Goal: Task Accomplishment & Management: Complete application form

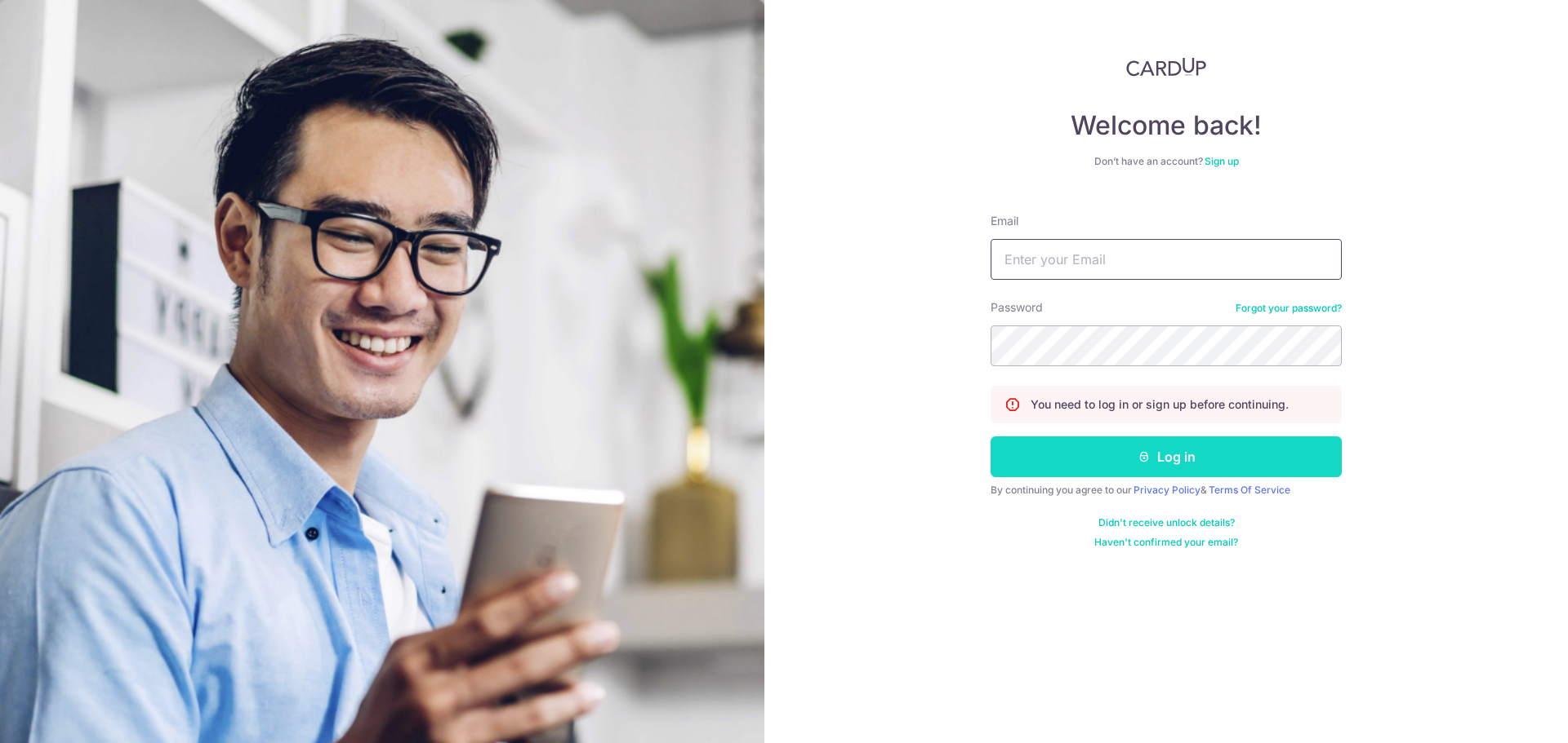
type input "[EMAIL_ADDRESS][DOMAIN_NAME]"
click at [1166, 460] on button "Log in" at bounding box center [1166, 457] width 351 height 40
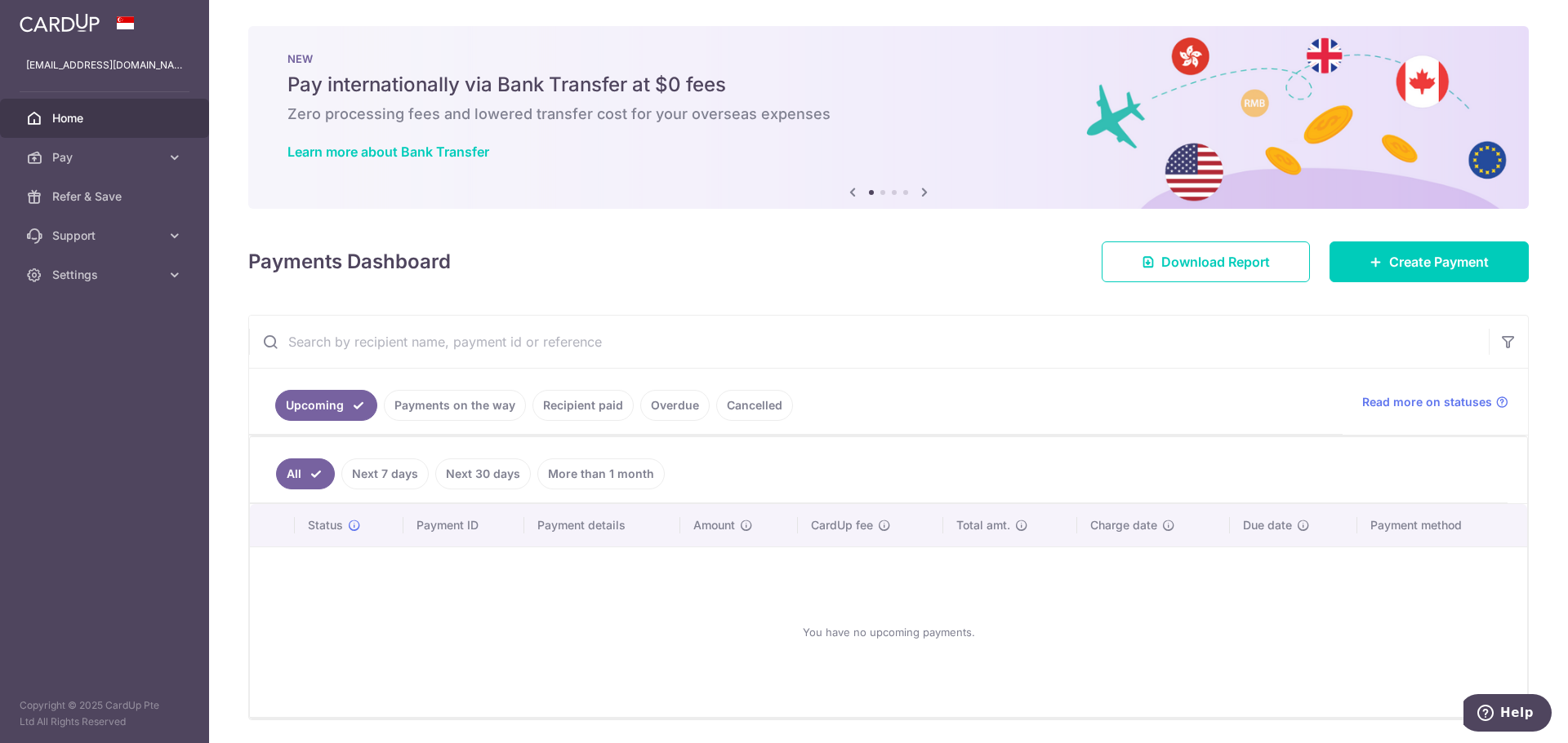
click at [462, 408] on link "Payments on the way" at bounding box center [454, 405] width 142 height 31
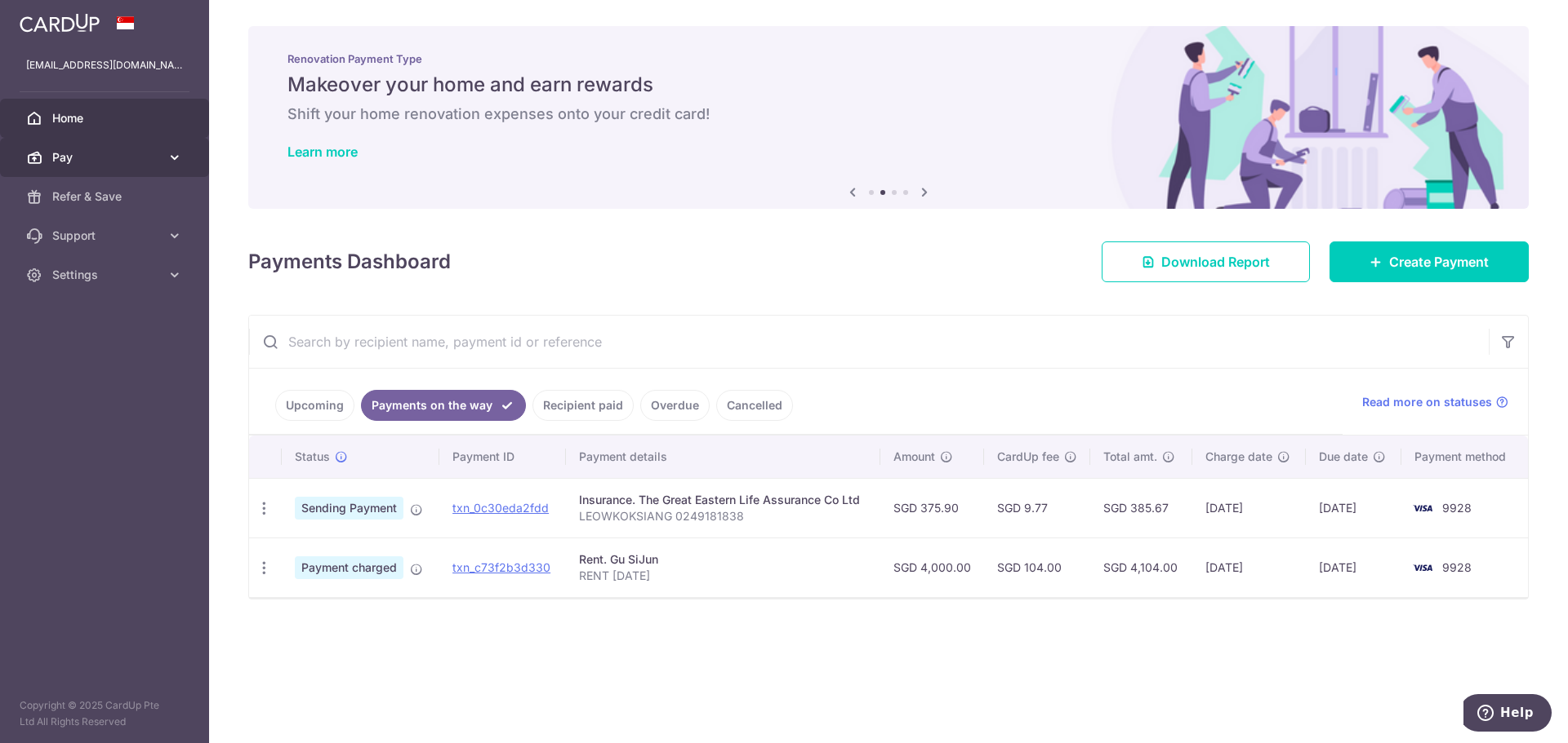
click at [127, 151] on span "Pay" at bounding box center [106, 157] width 107 height 16
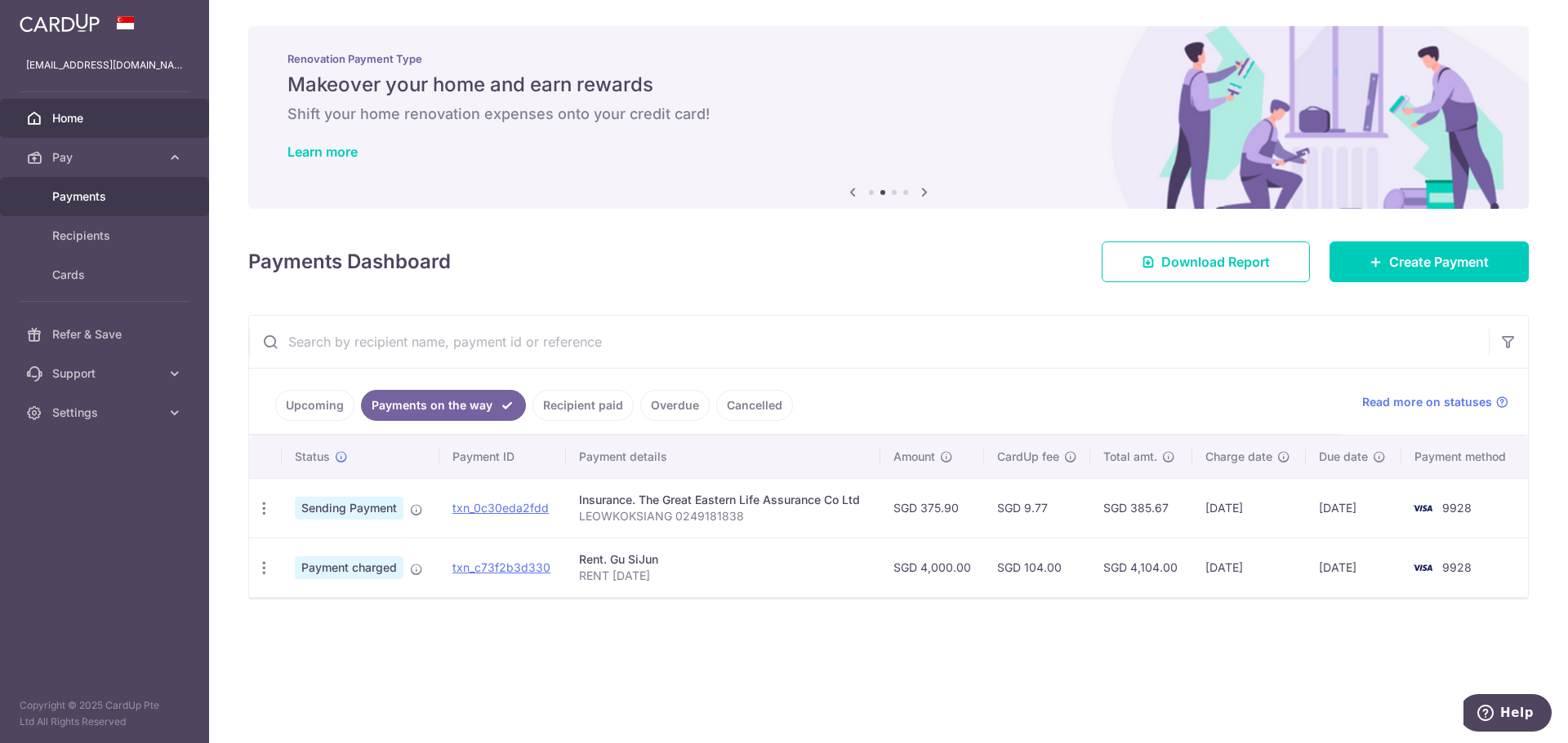
click at [102, 194] on span "Payments" at bounding box center [106, 196] width 107 height 16
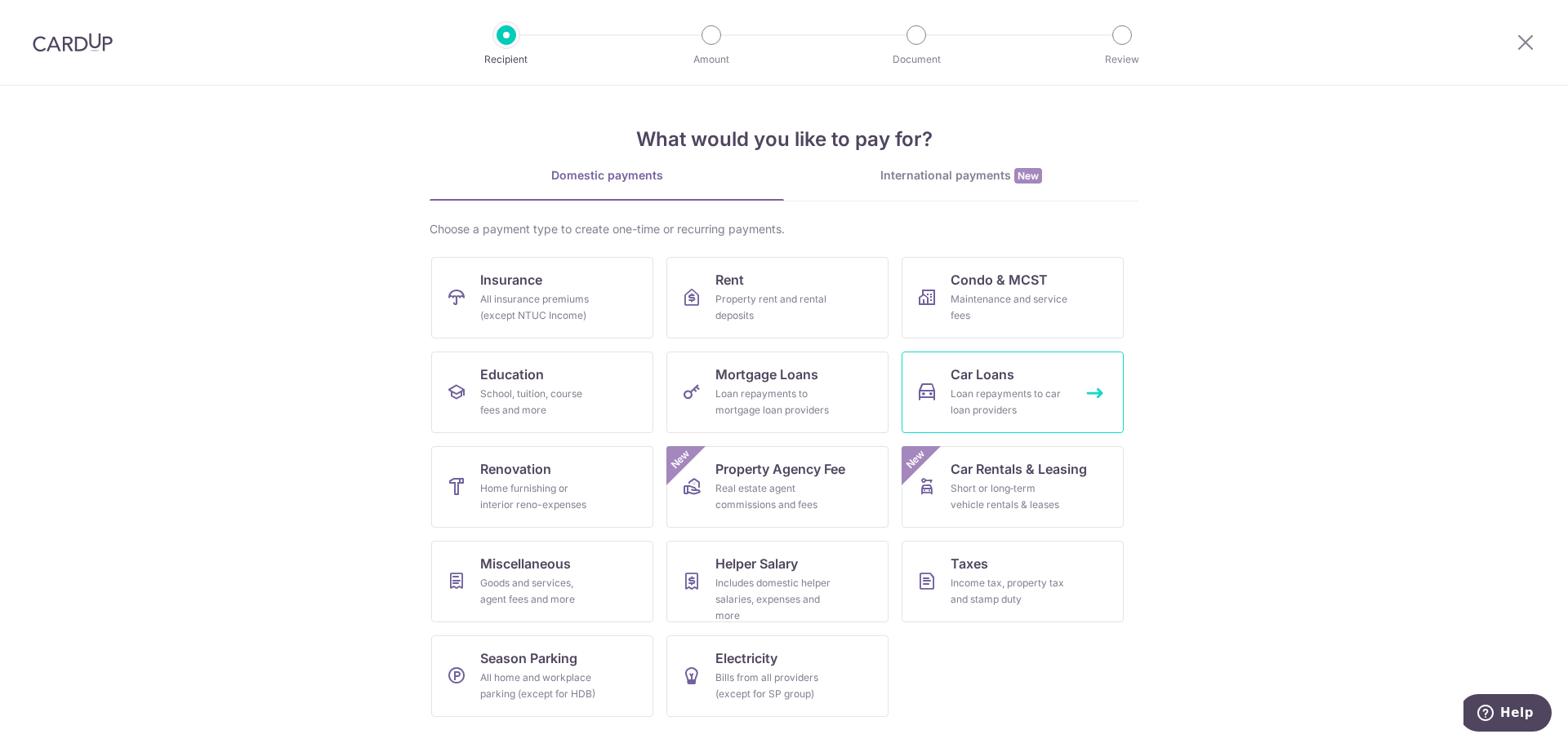
click at [986, 372] on span "Car Loans" at bounding box center [983, 374] width 64 height 20
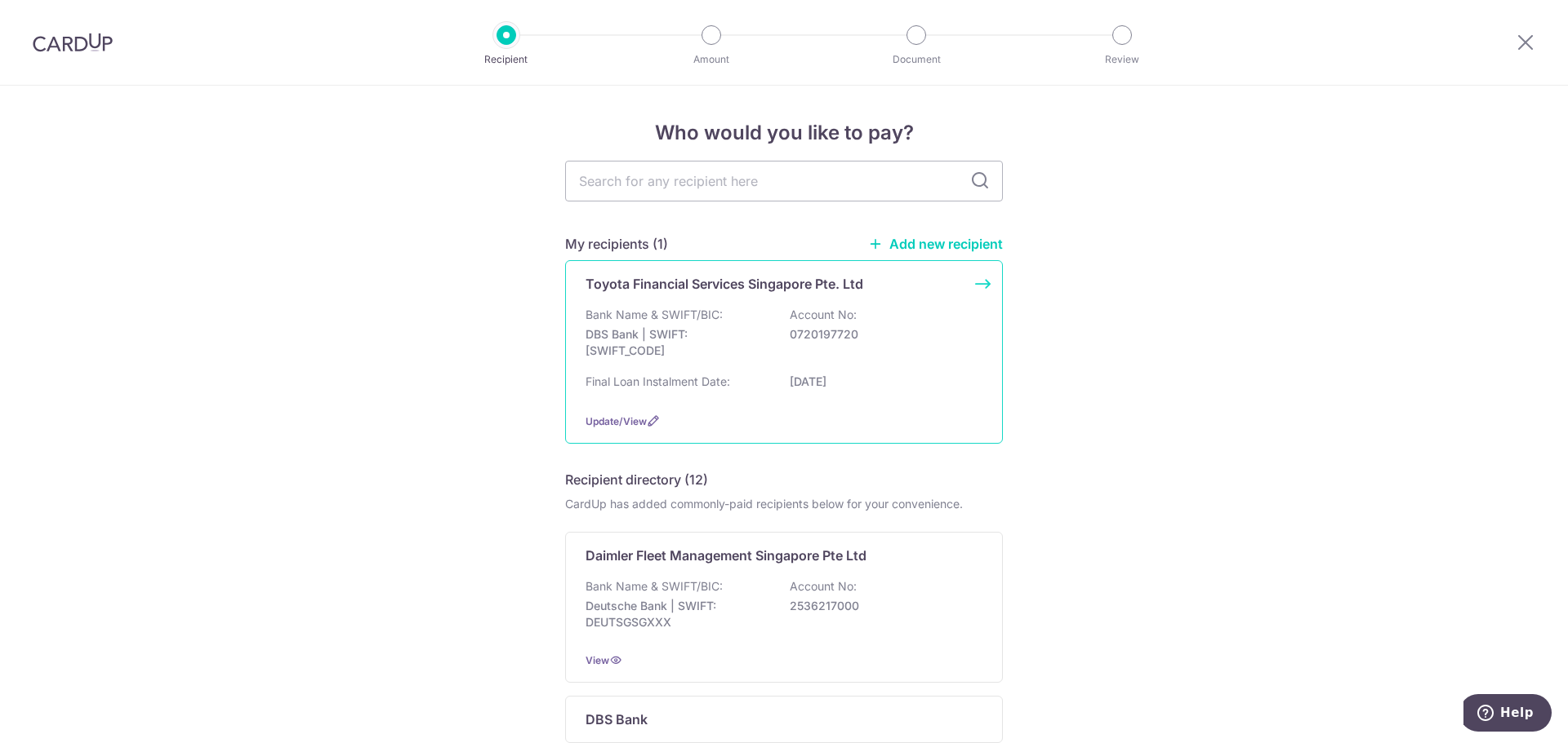
click at [742, 324] on div "Bank Name & SWIFT/BIC: DBS Bank | SWIFT: DBSSSGSGXXX Account No: 0720197720" at bounding box center [783, 337] width 397 height 60
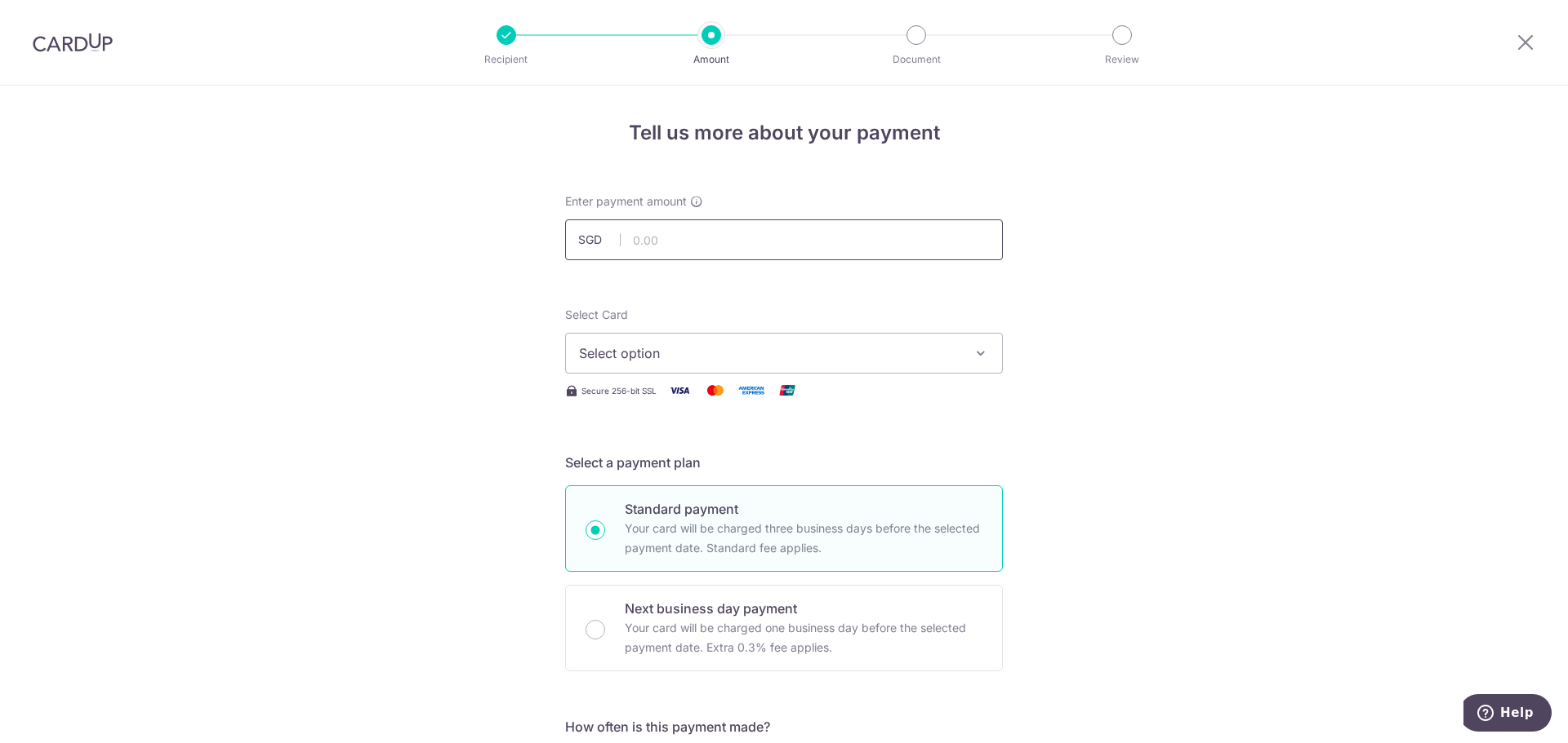
click at [768, 248] on input "text" at bounding box center [784, 239] width 437 height 40
type input "969.00"
click at [774, 356] on span "Select option" at bounding box center [769, 353] width 381 height 20
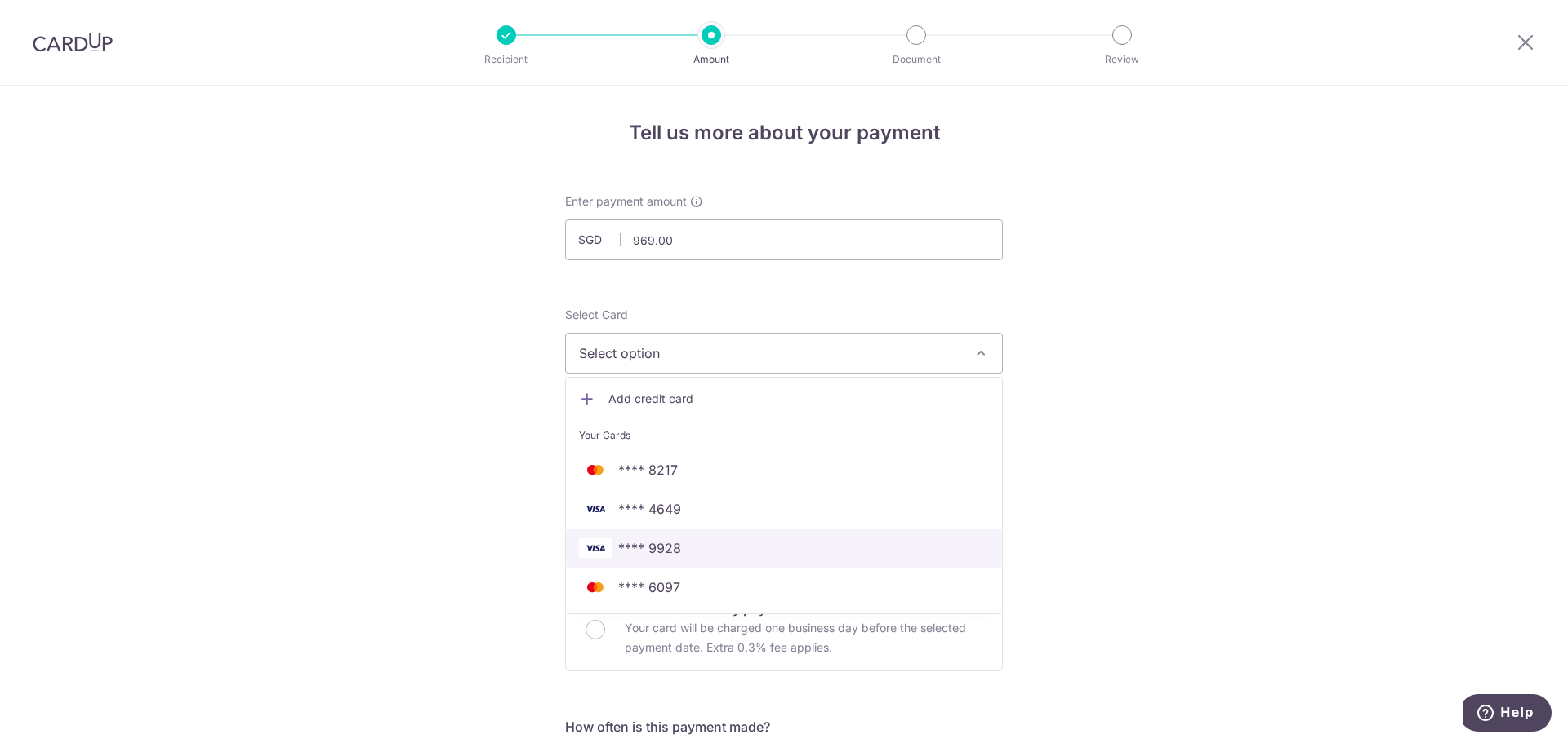
click at [683, 547] on span "**** 9928" at bounding box center [783, 548] width 410 height 20
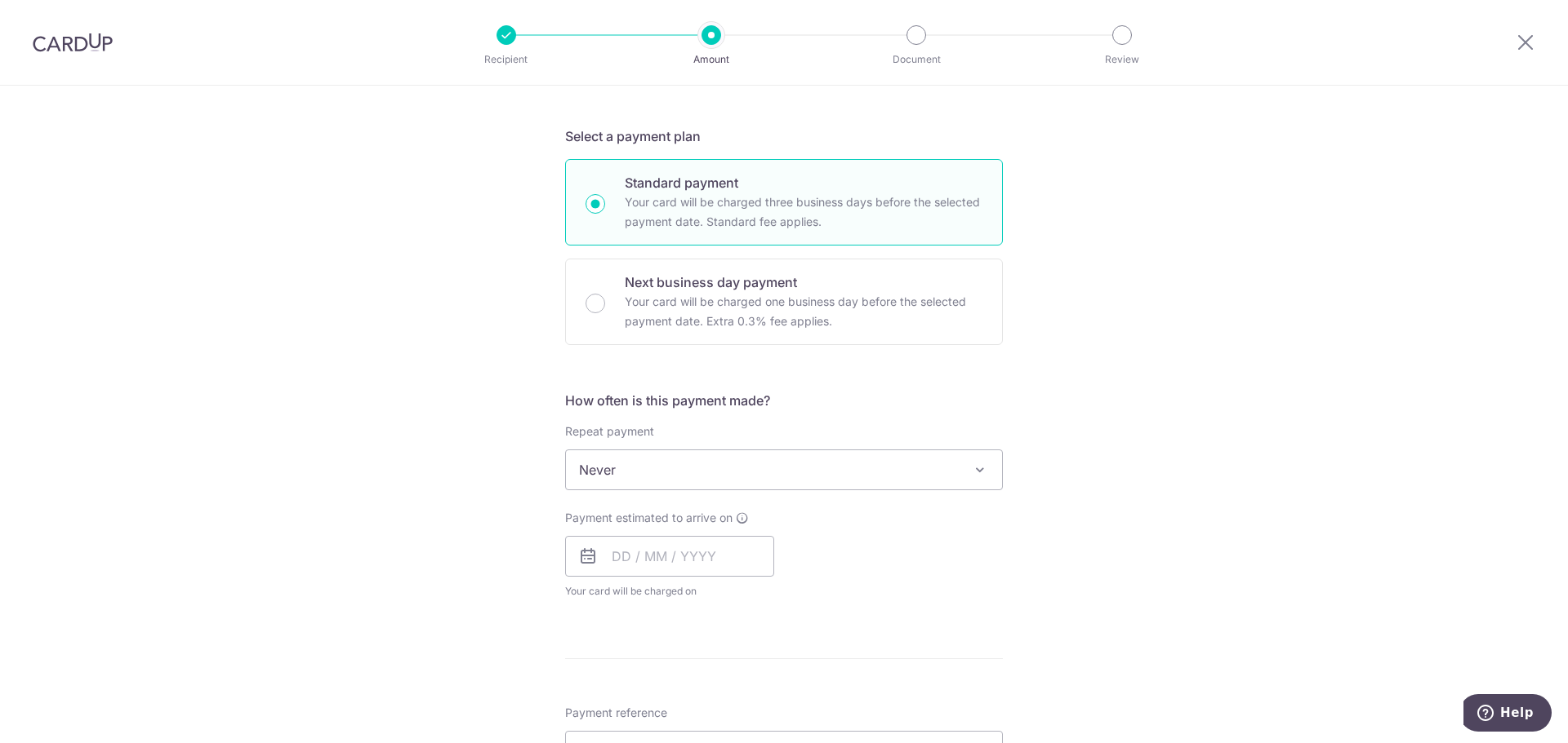
scroll to position [408, 0]
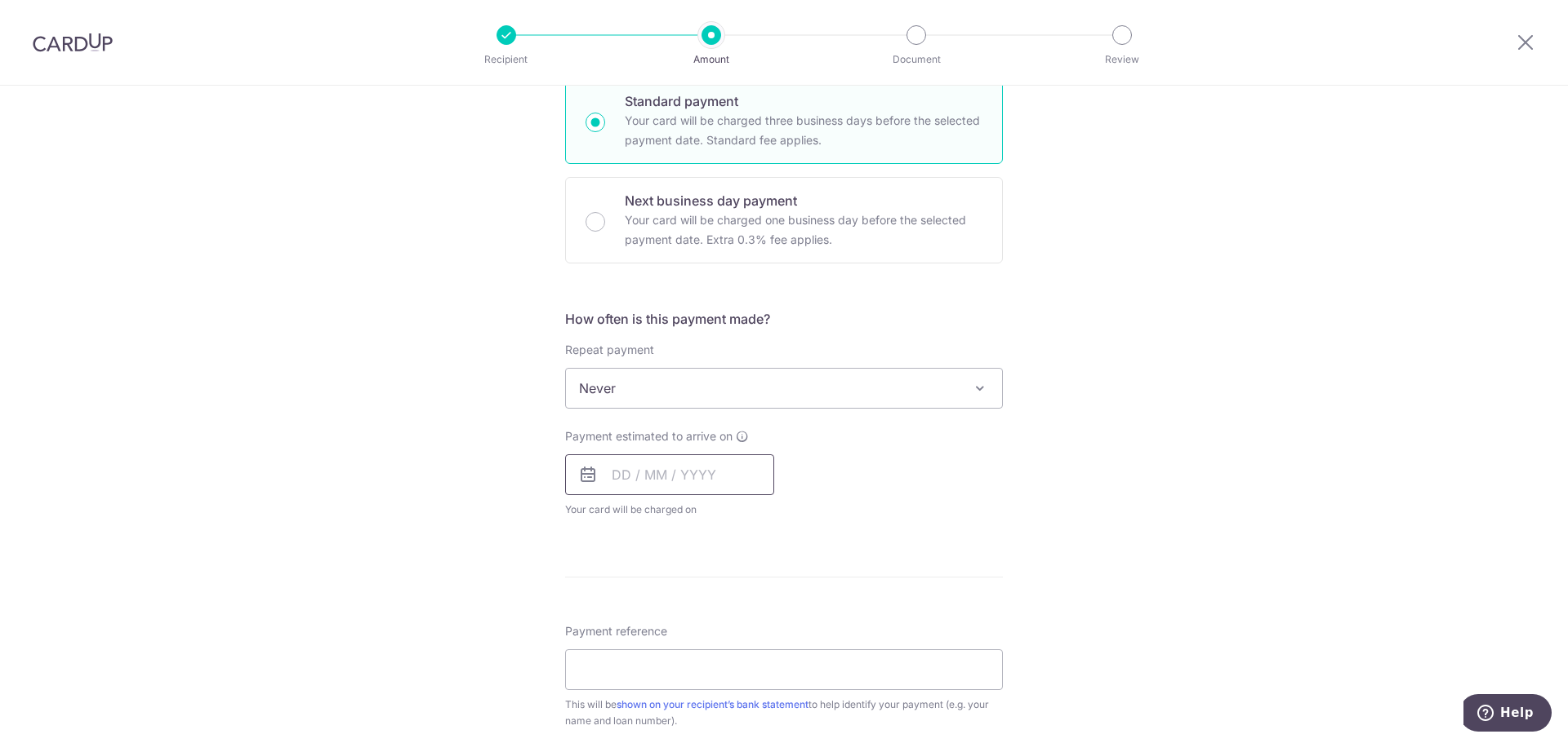
click at [658, 472] on input "text" at bounding box center [670, 475] width 209 height 40
click at [629, 685] on link "20" at bounding box center [631, 688] width 26 height 26
type input "[DATE]"
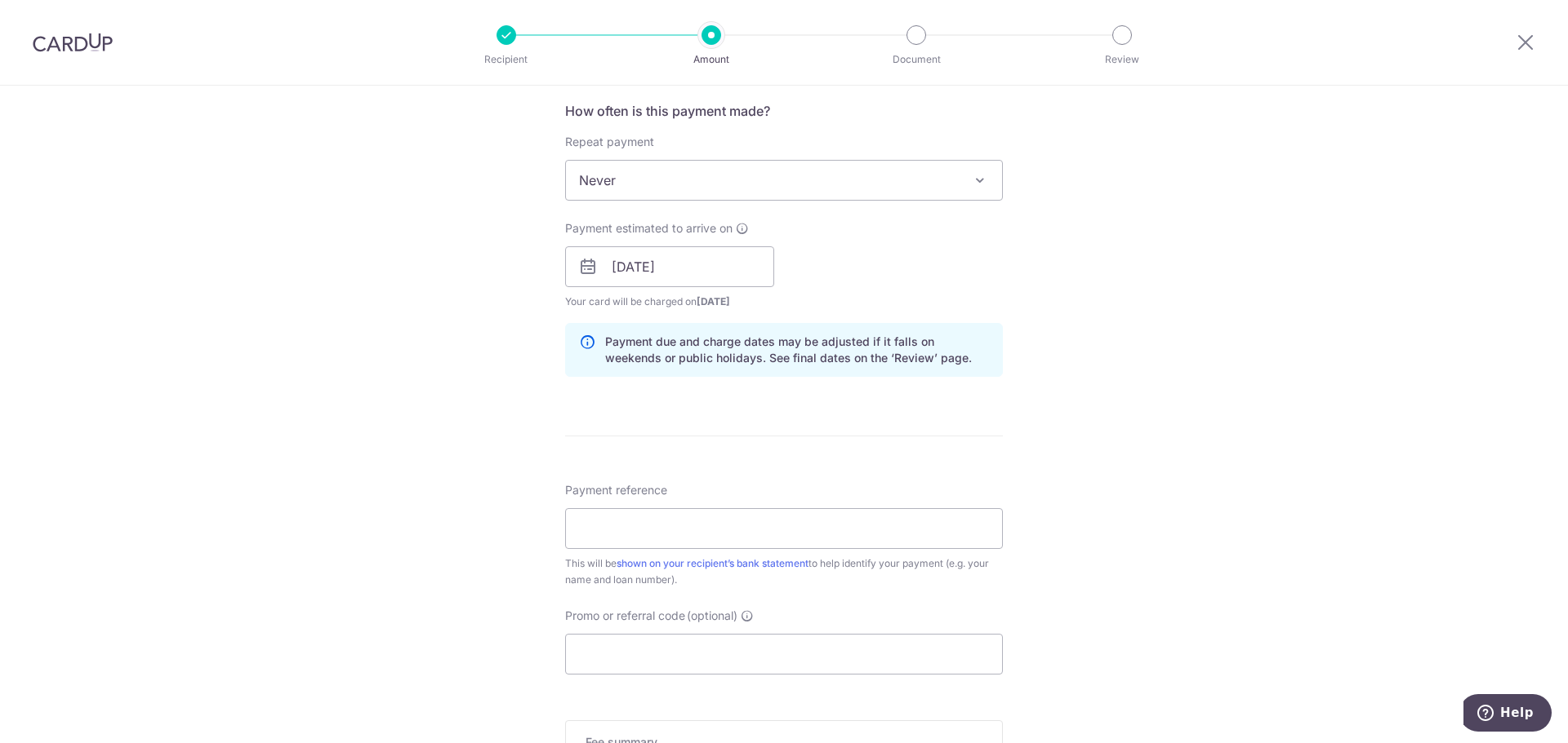
scroll to position [653, 0]
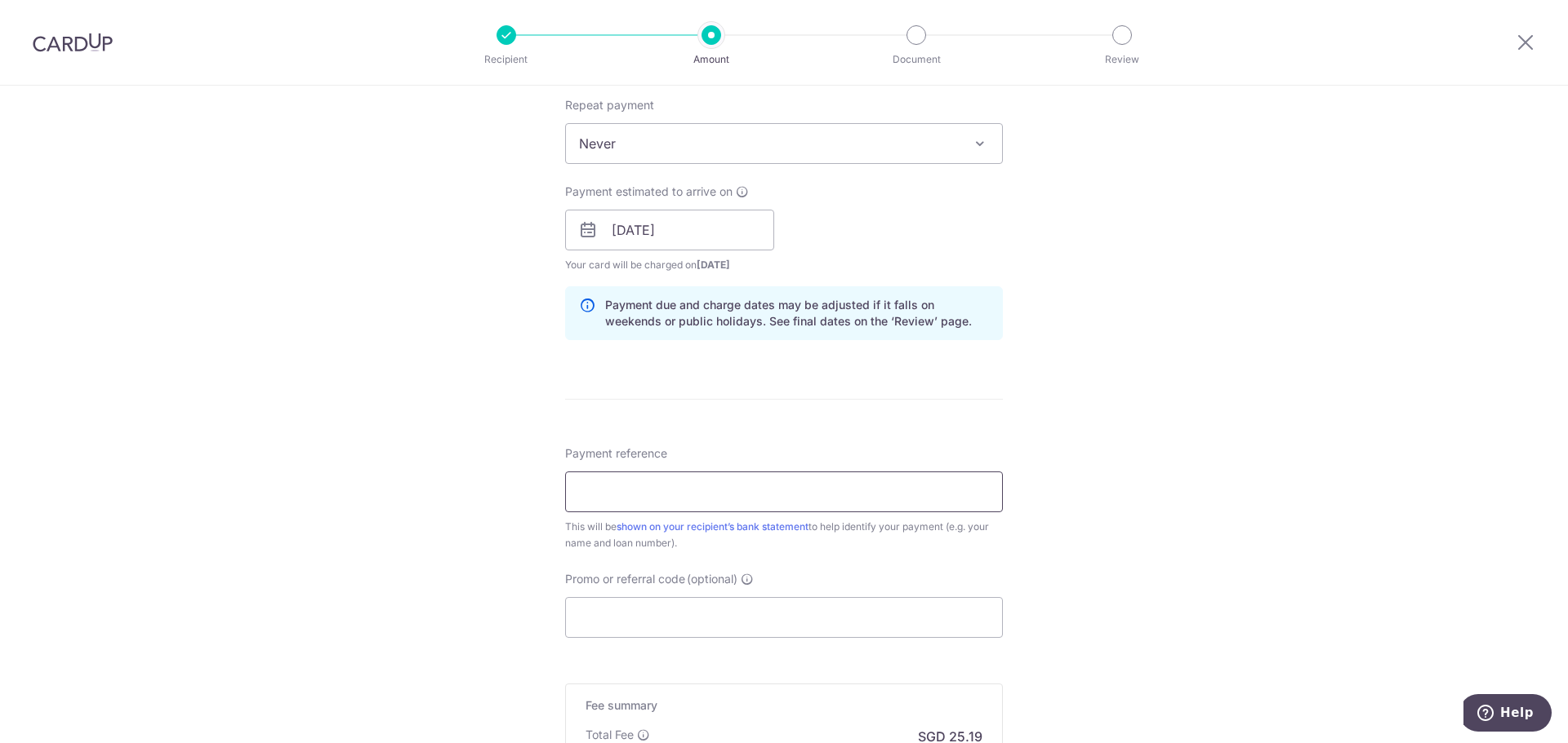
click at [595, 491] on input "Payment reference" at bounding box center [784, 492] width 437 height 40
type input "LEOWKOKSIANG SNC8632S"
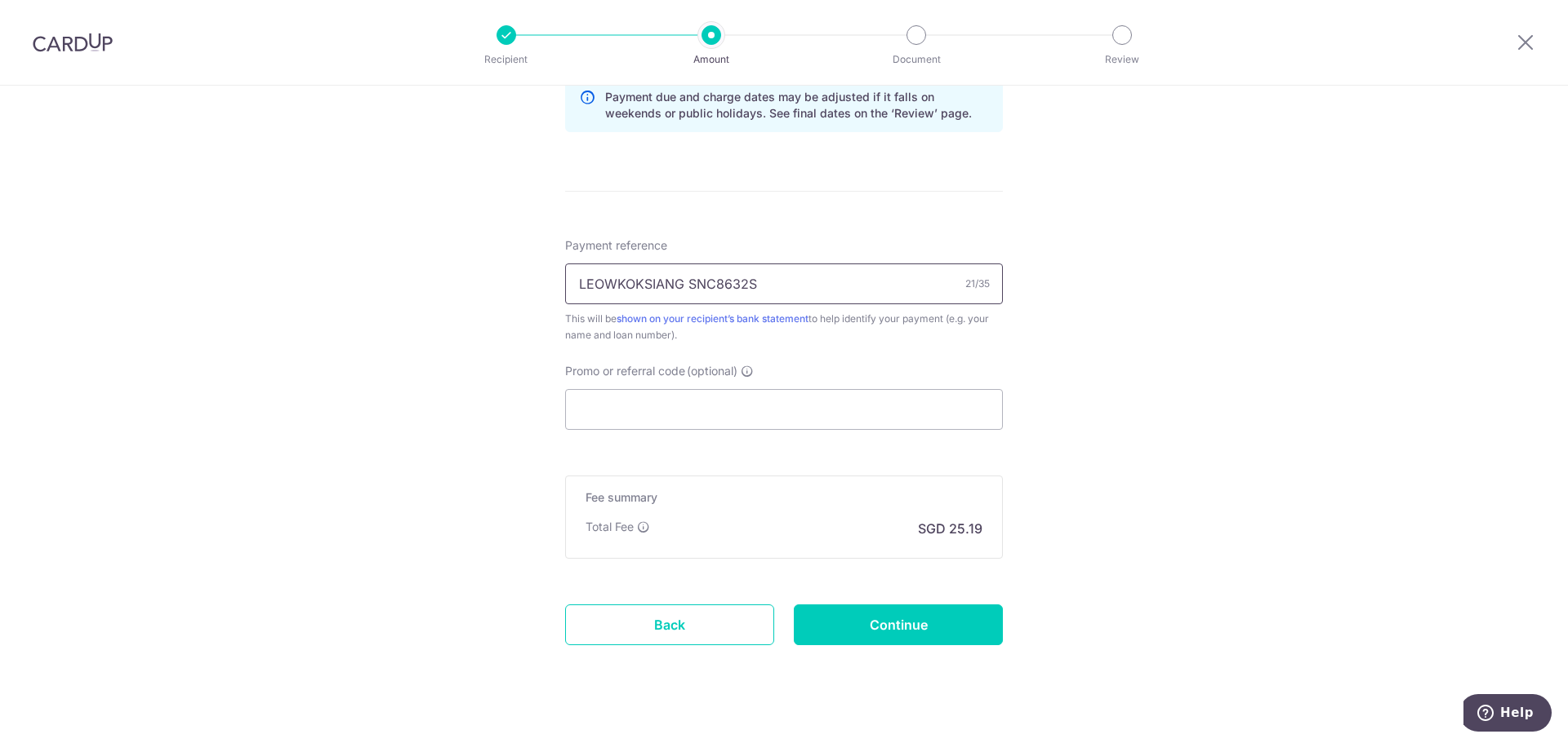
scroll to position [885, 0]
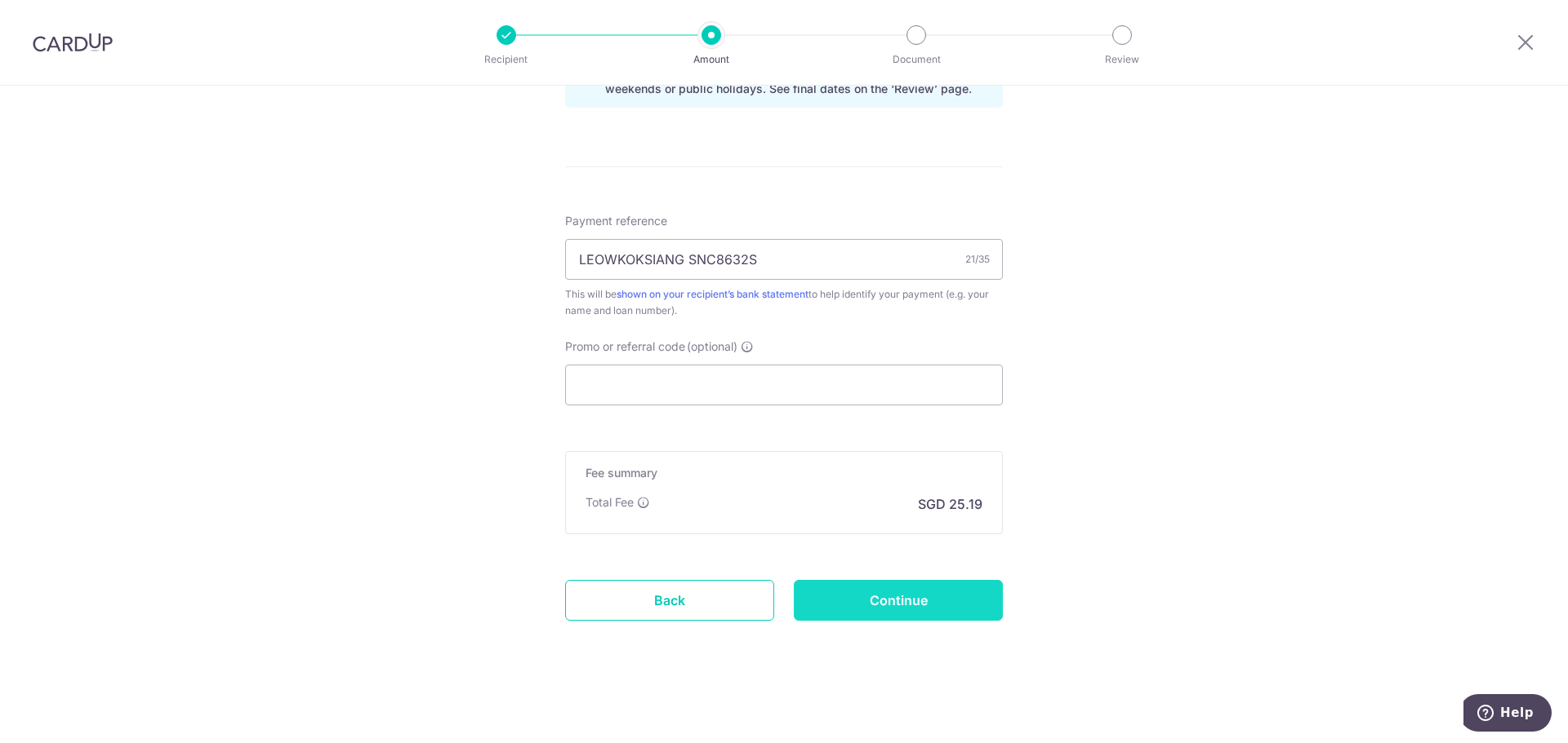
click at [919, 598] on input "Continue" at bounding box center [898, 600] width 209 height 40
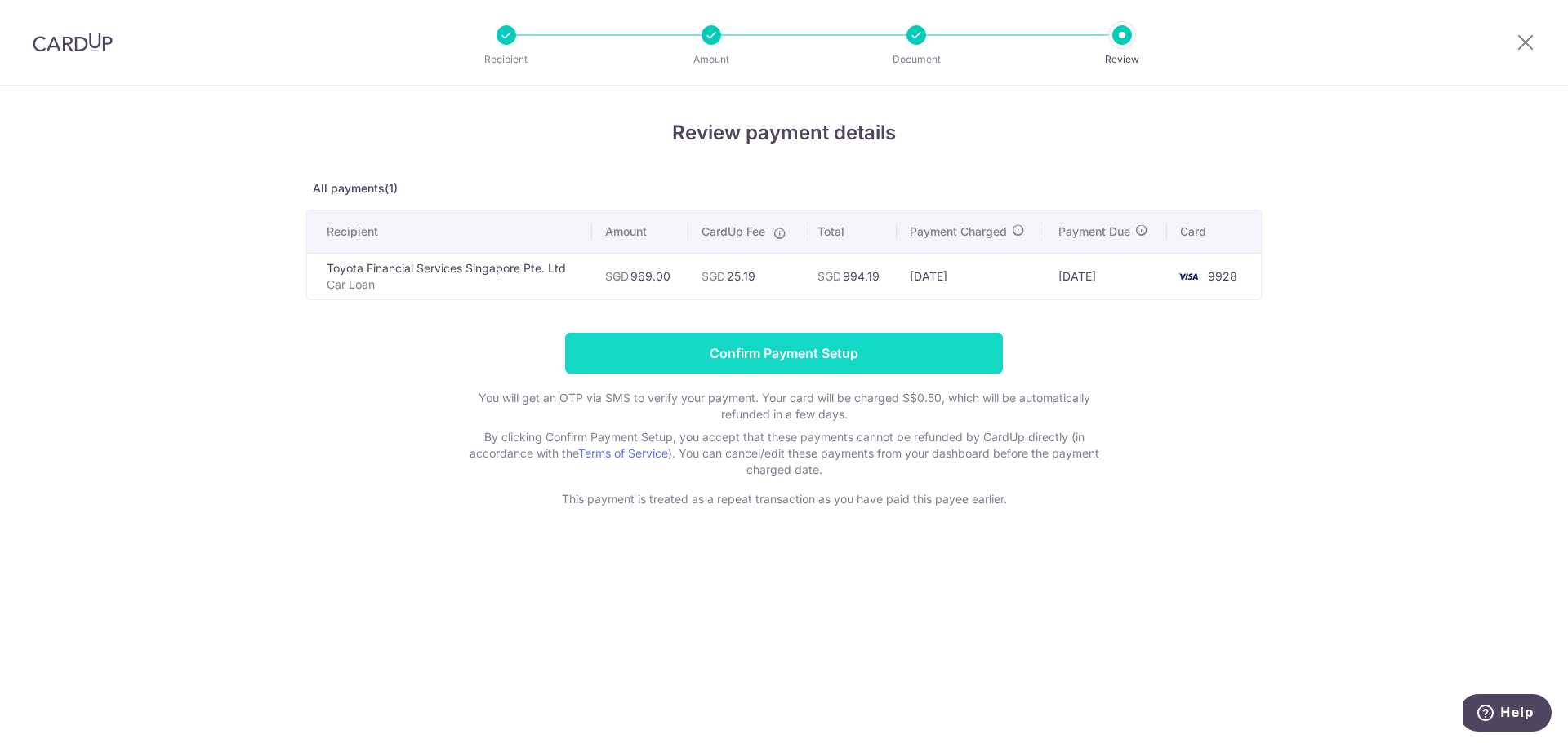
click at [769, 349] on input "Confirm Payment Setup" at bounding box center [784, 353] width 437 height 40
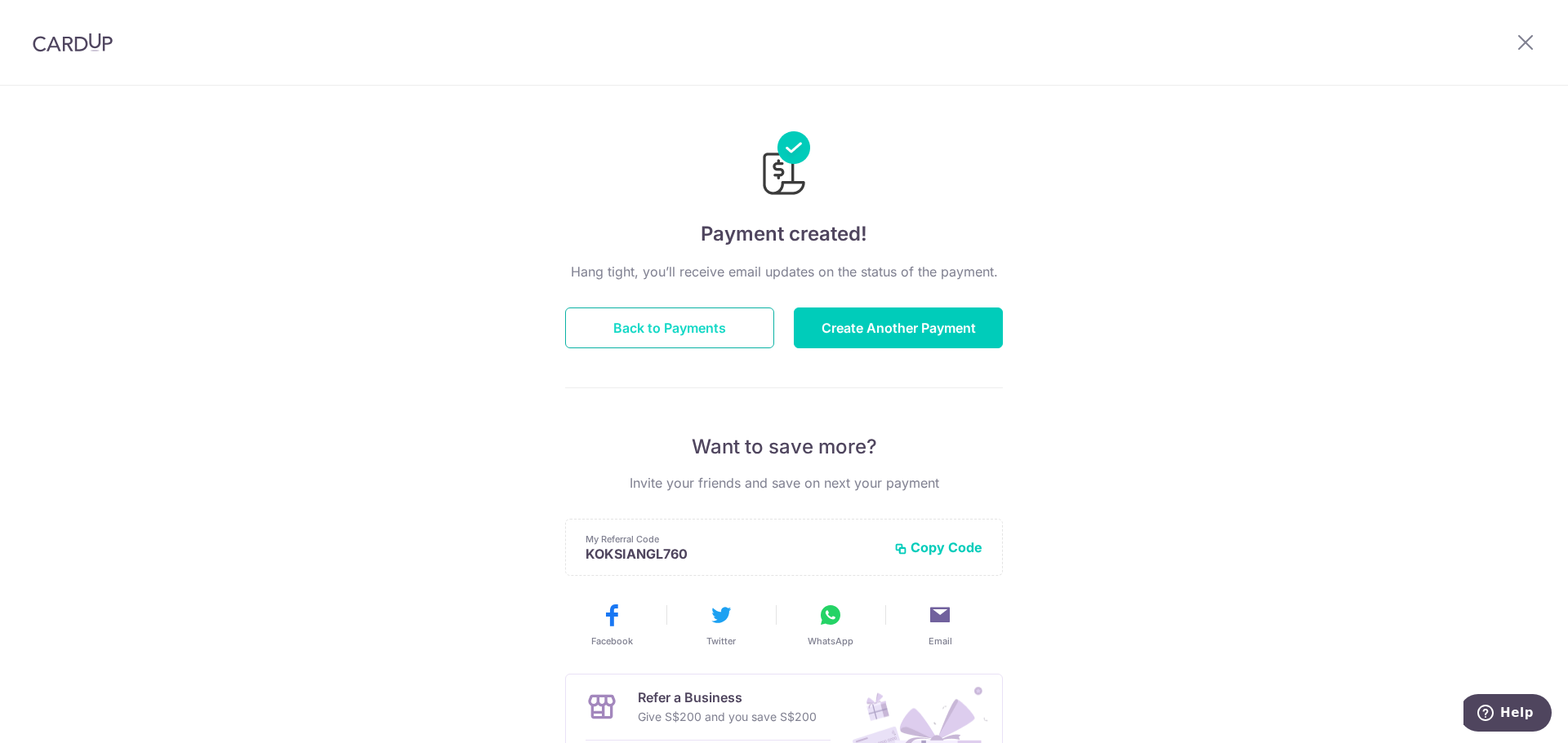
click at [682, 331] on button "Back to Payments" at bounding box center [670, 328] width 209 height 40
